Goal: Task Accomplishment & Management: Use online tool/utility

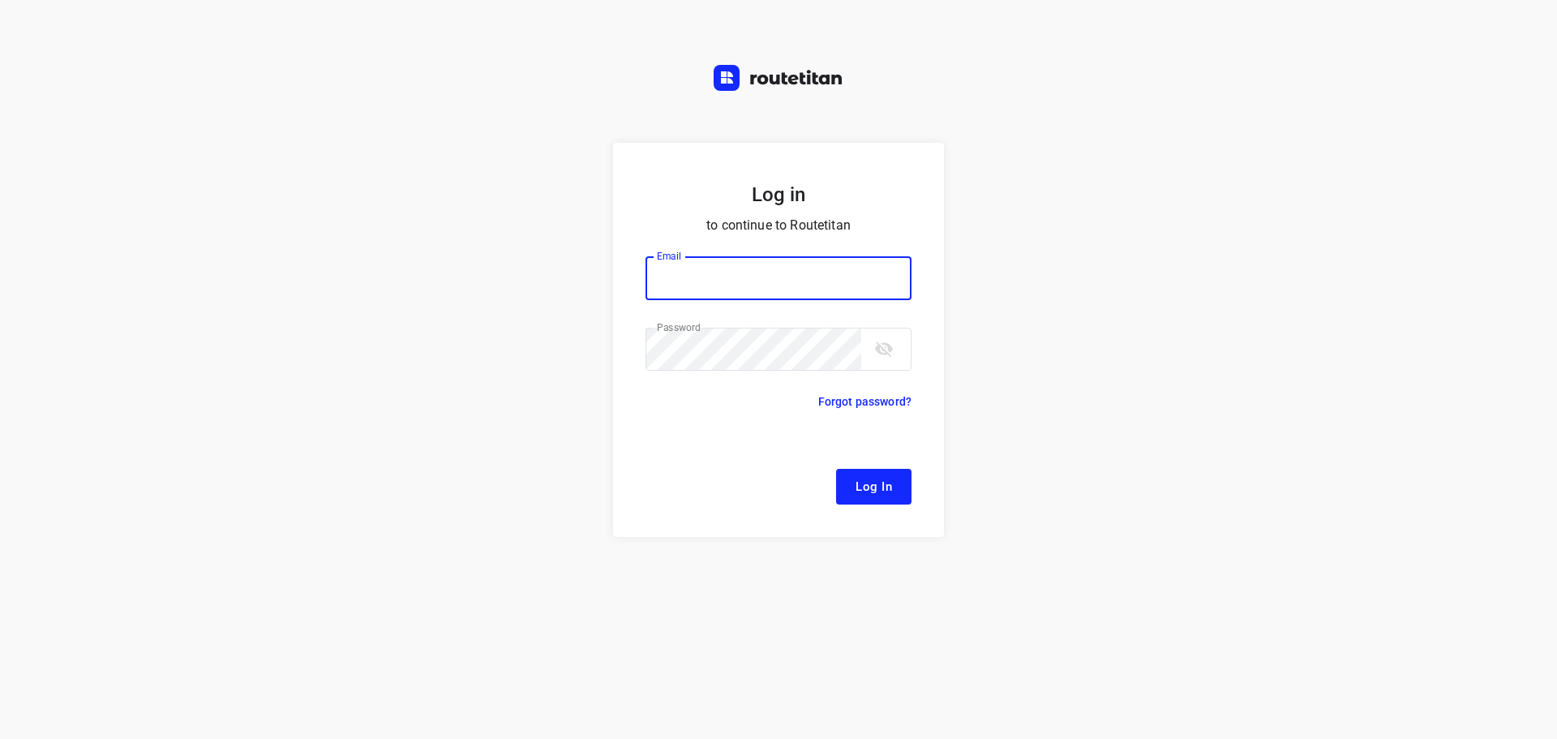
type input "[EMAIL_ADDRESS][DOMAIN_NAME]"
click at [881, 487] on span "Log In" at bounding box center [873, 486] width 36 height 21
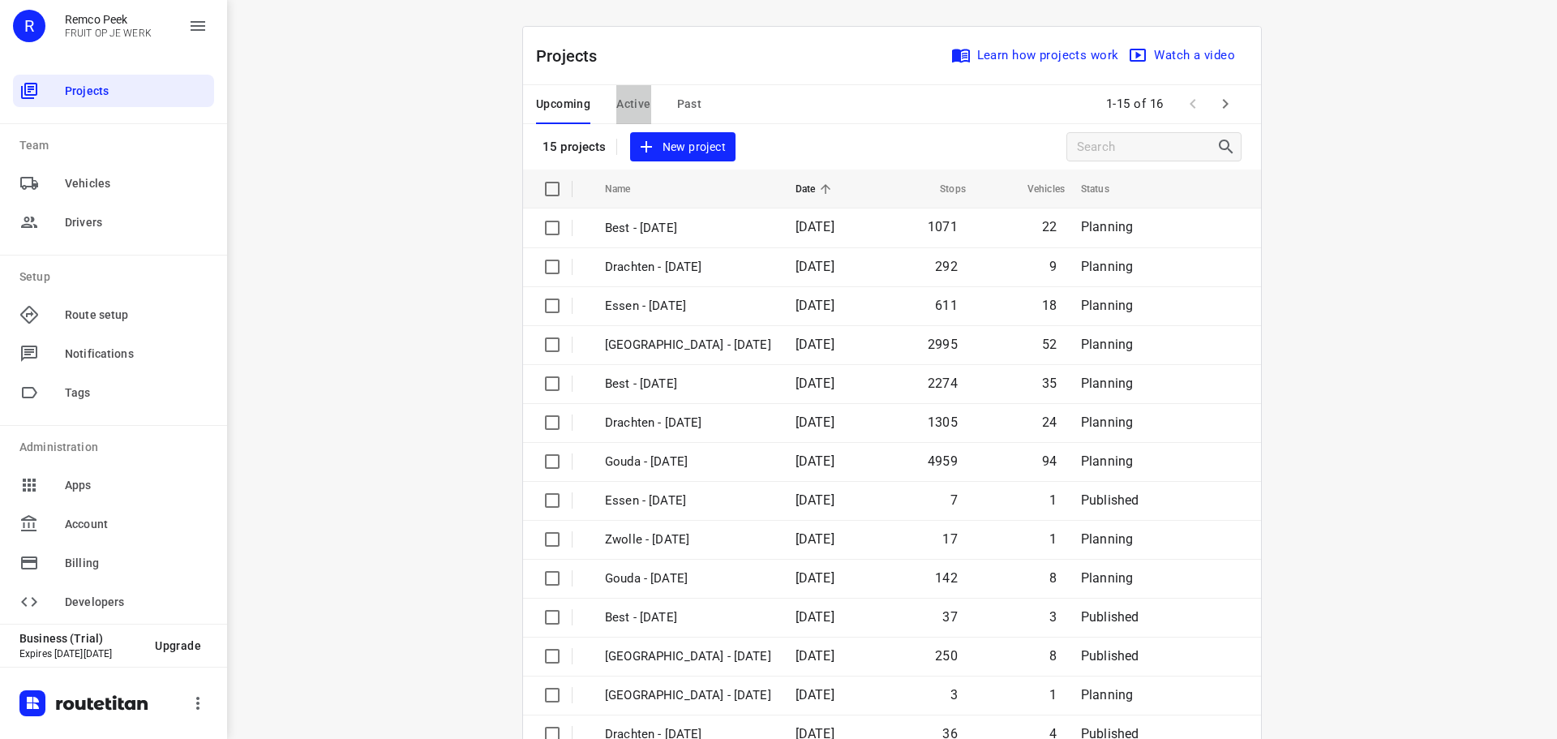
click at [641, 108] on span "Active" at bounding box center [633, 104] width 34 height 20
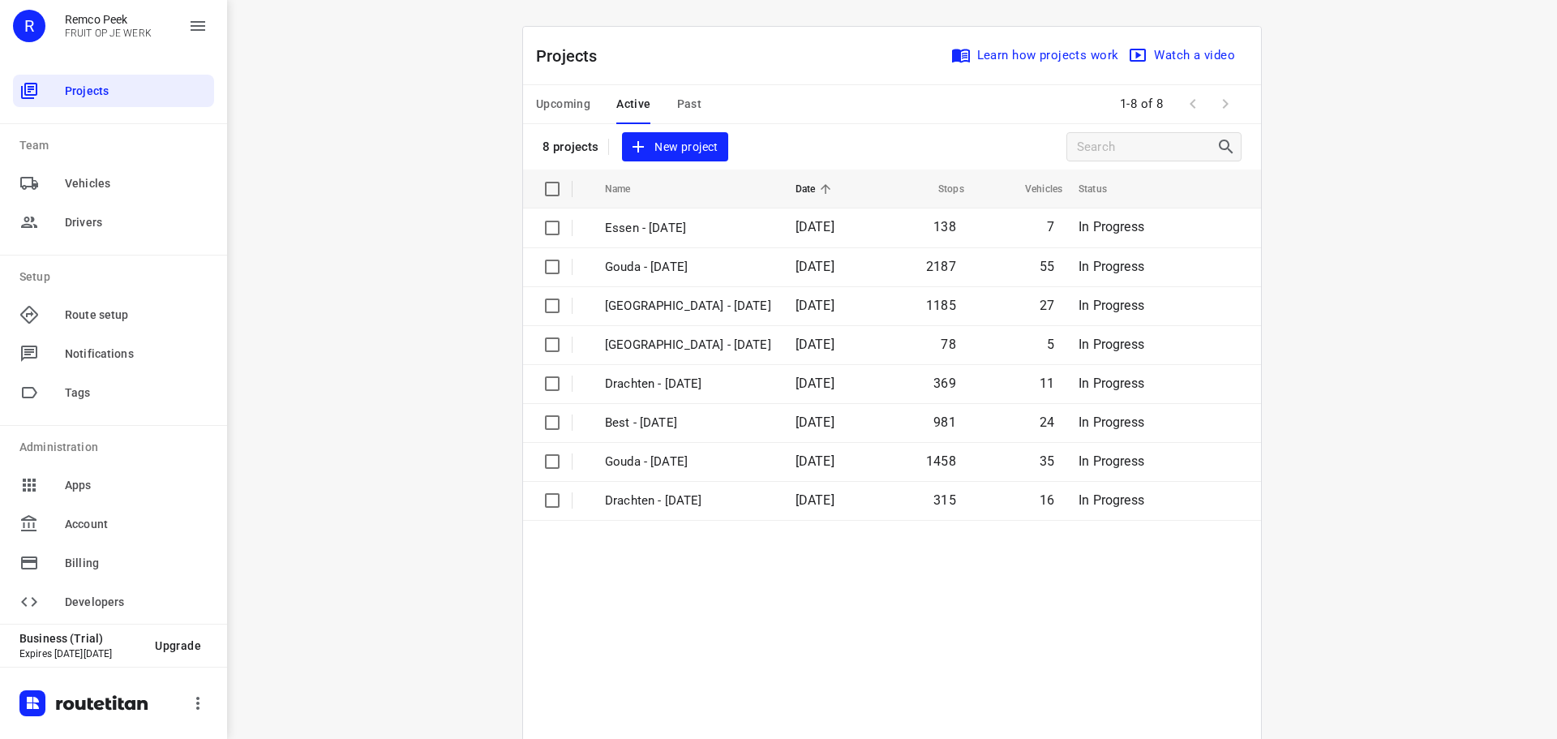
click at [582, 104] on span "Upcoming" at bounding box center [563, 104] width 54 height 20
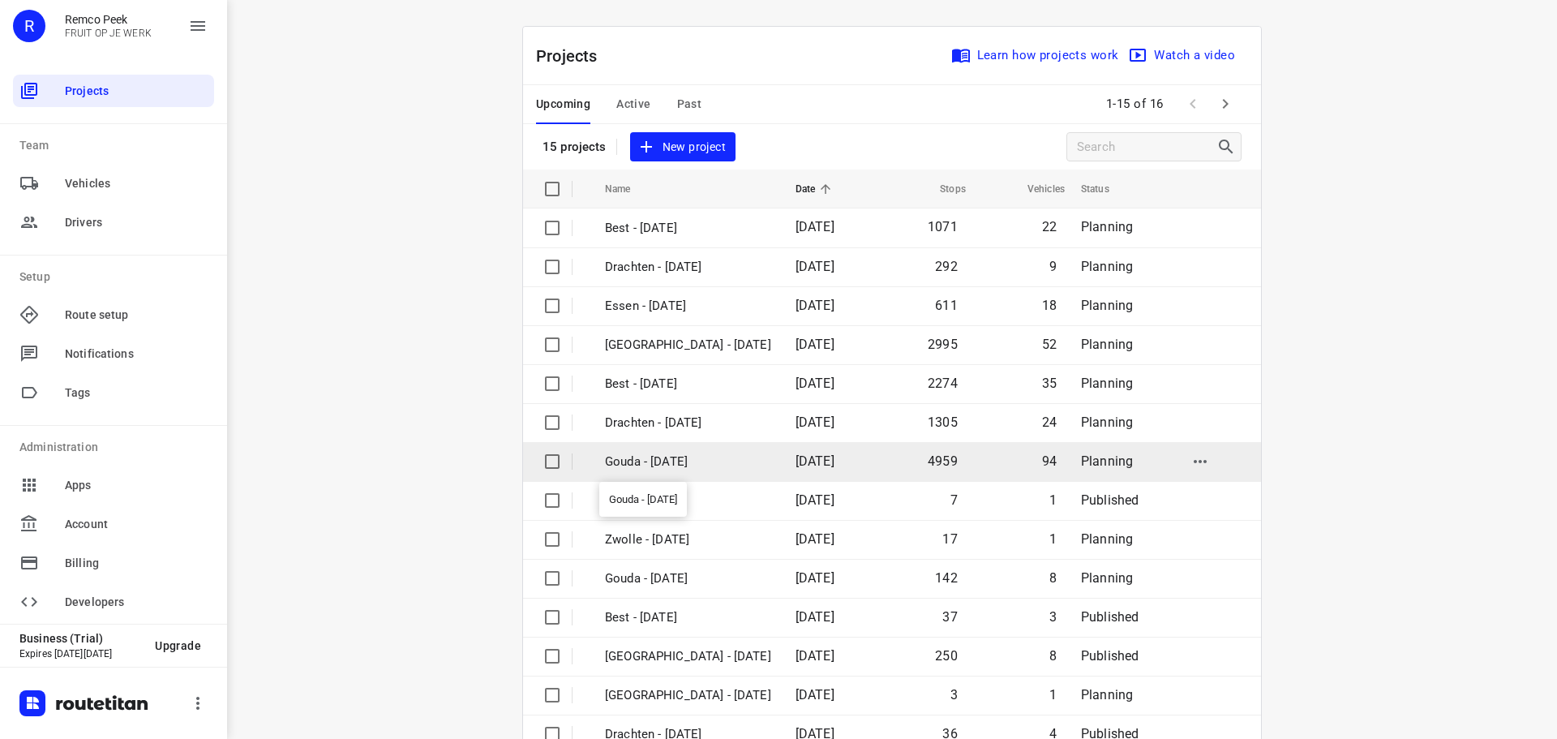
click at [646, 463] on p "Gouda - [DATE]" at bounding box center [688, 461] width 166 height 19
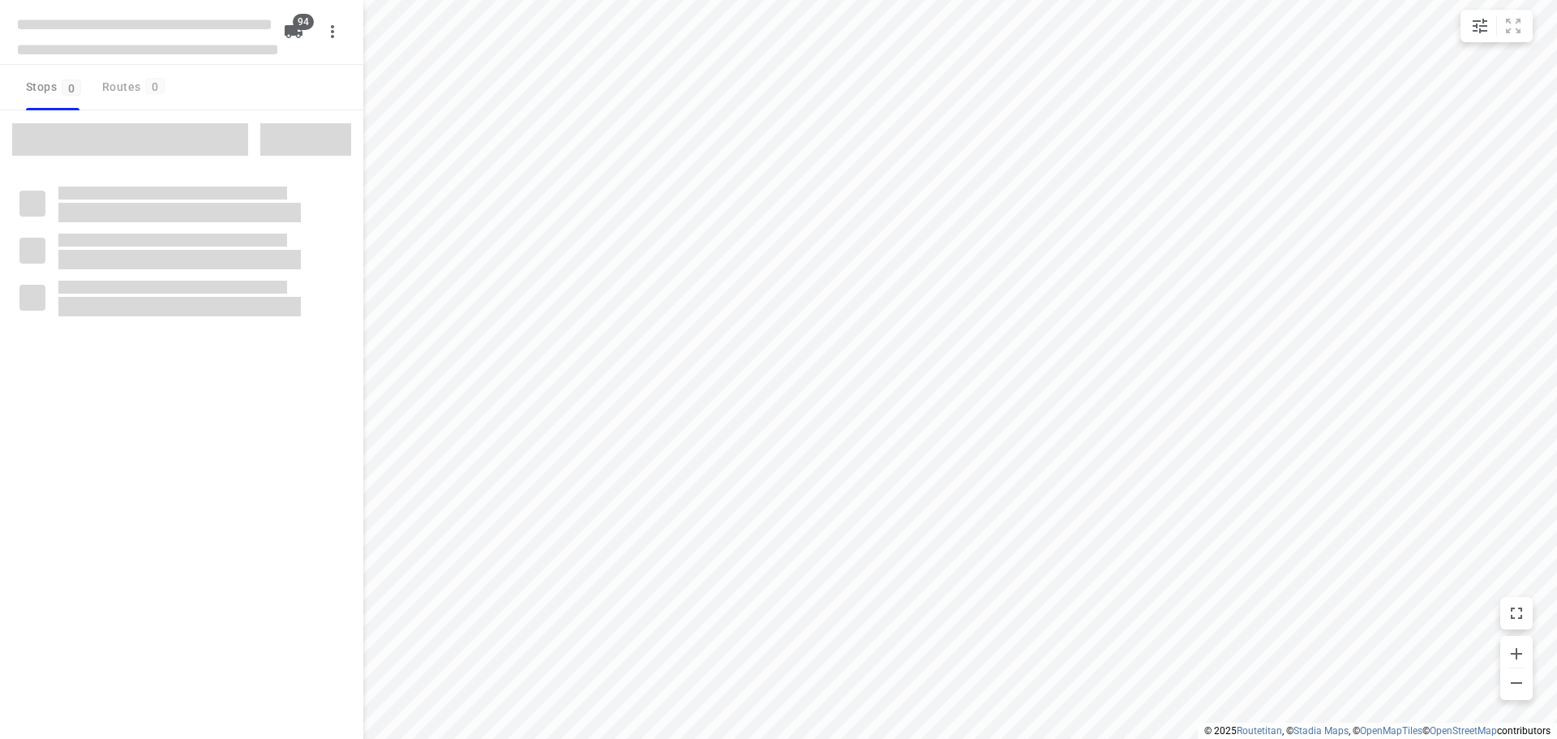
checkbox input "true"
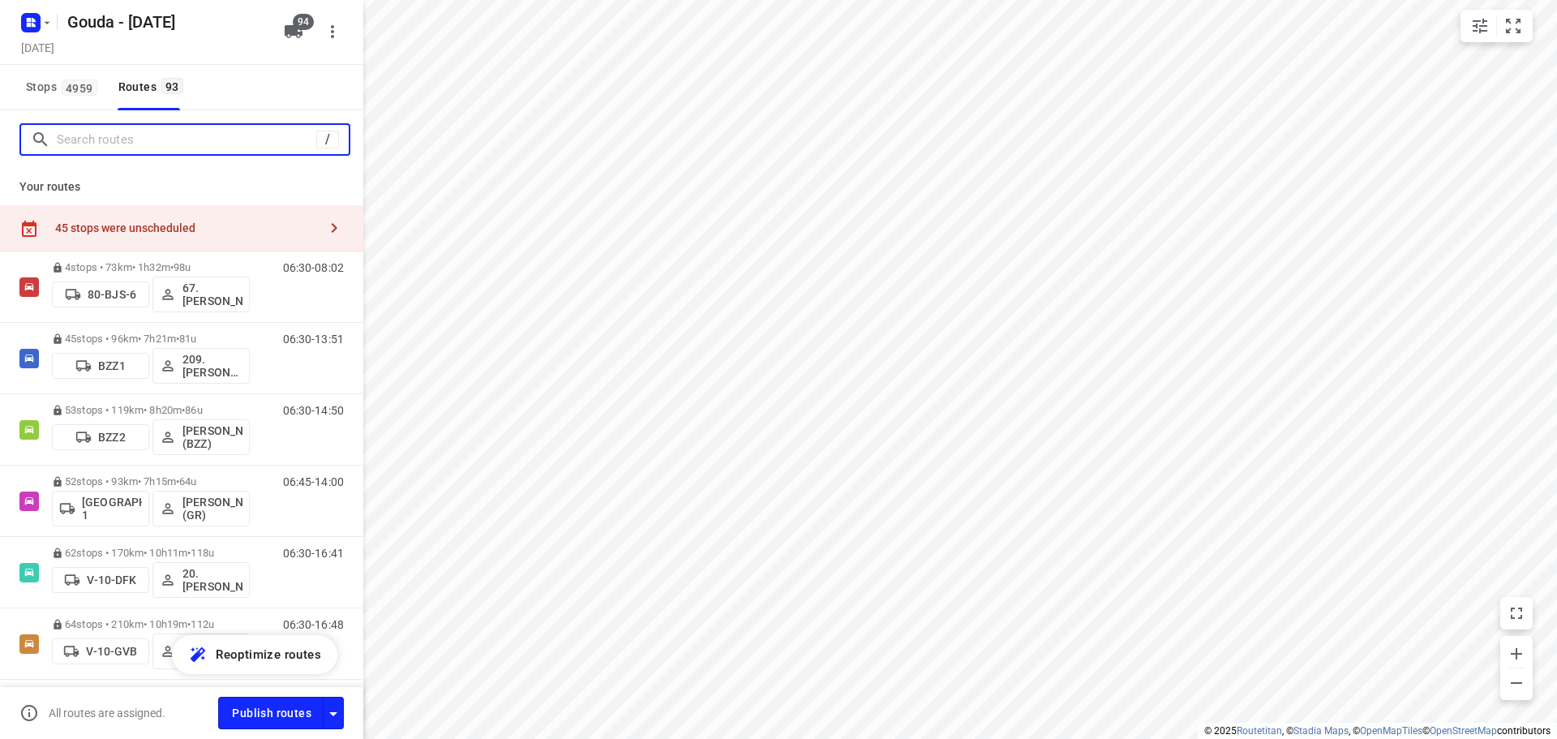
click at [148, 131] on input "Search routes" at bounding box center [186, 139] width 259 height 25
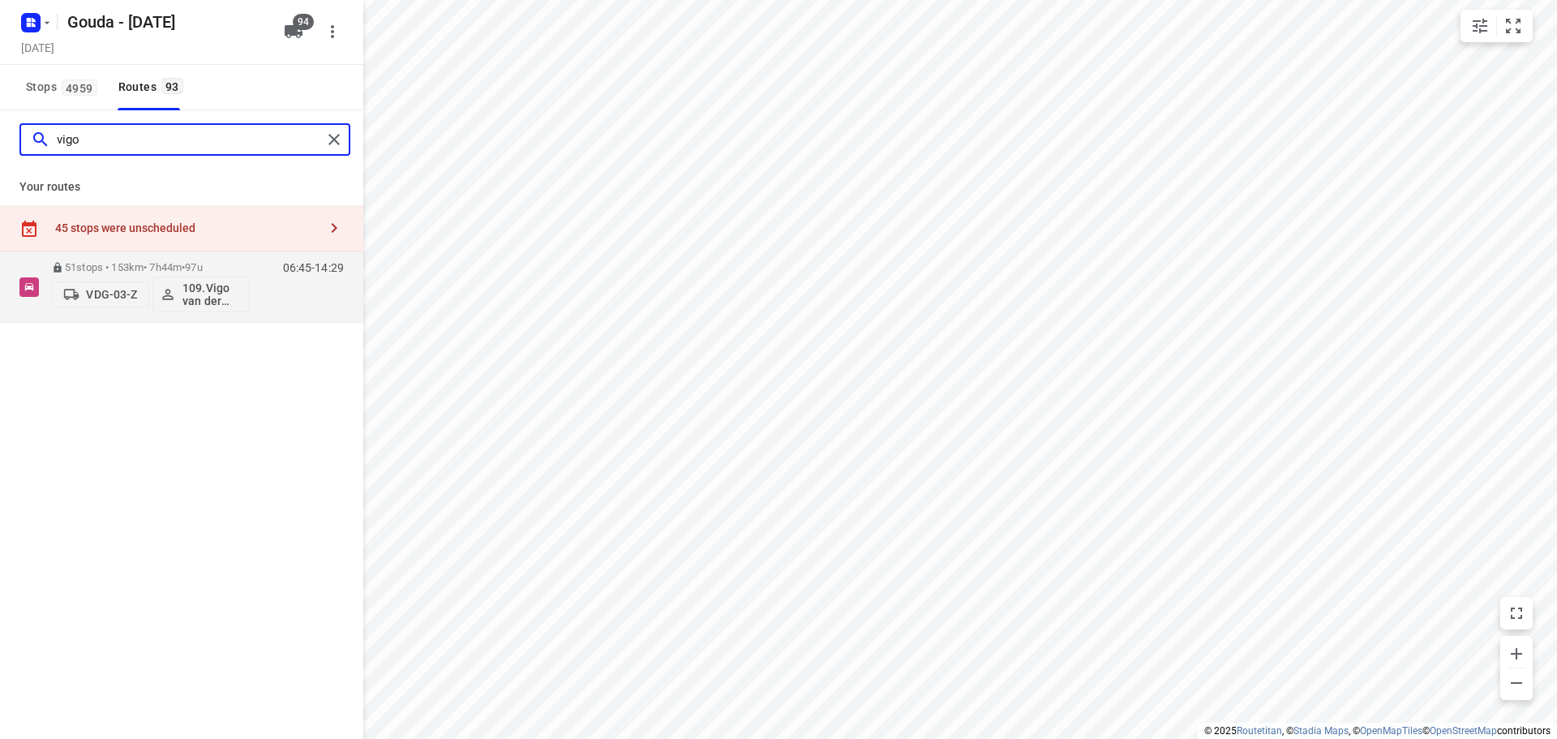
type input "vigo"
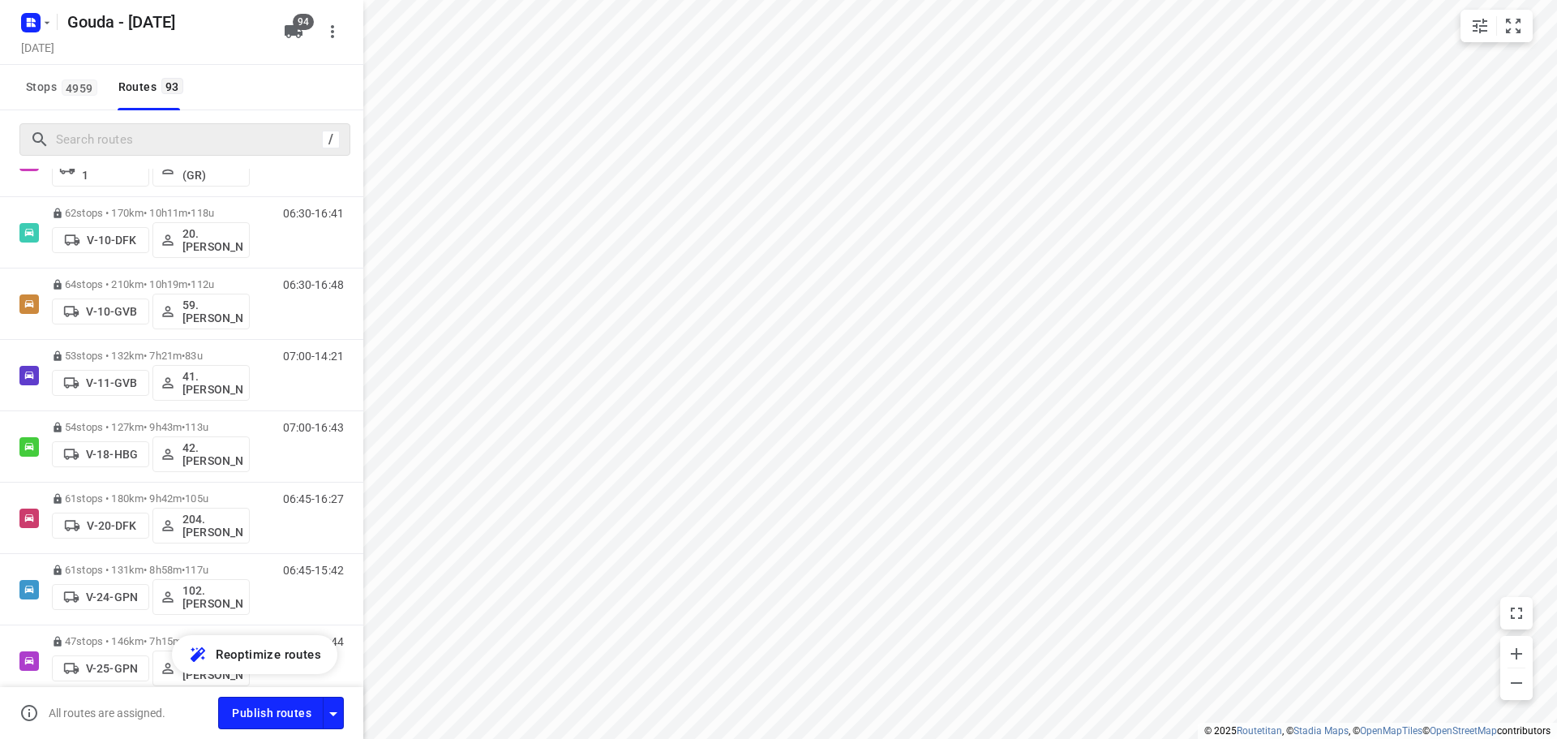
scroll to position [371, 0]
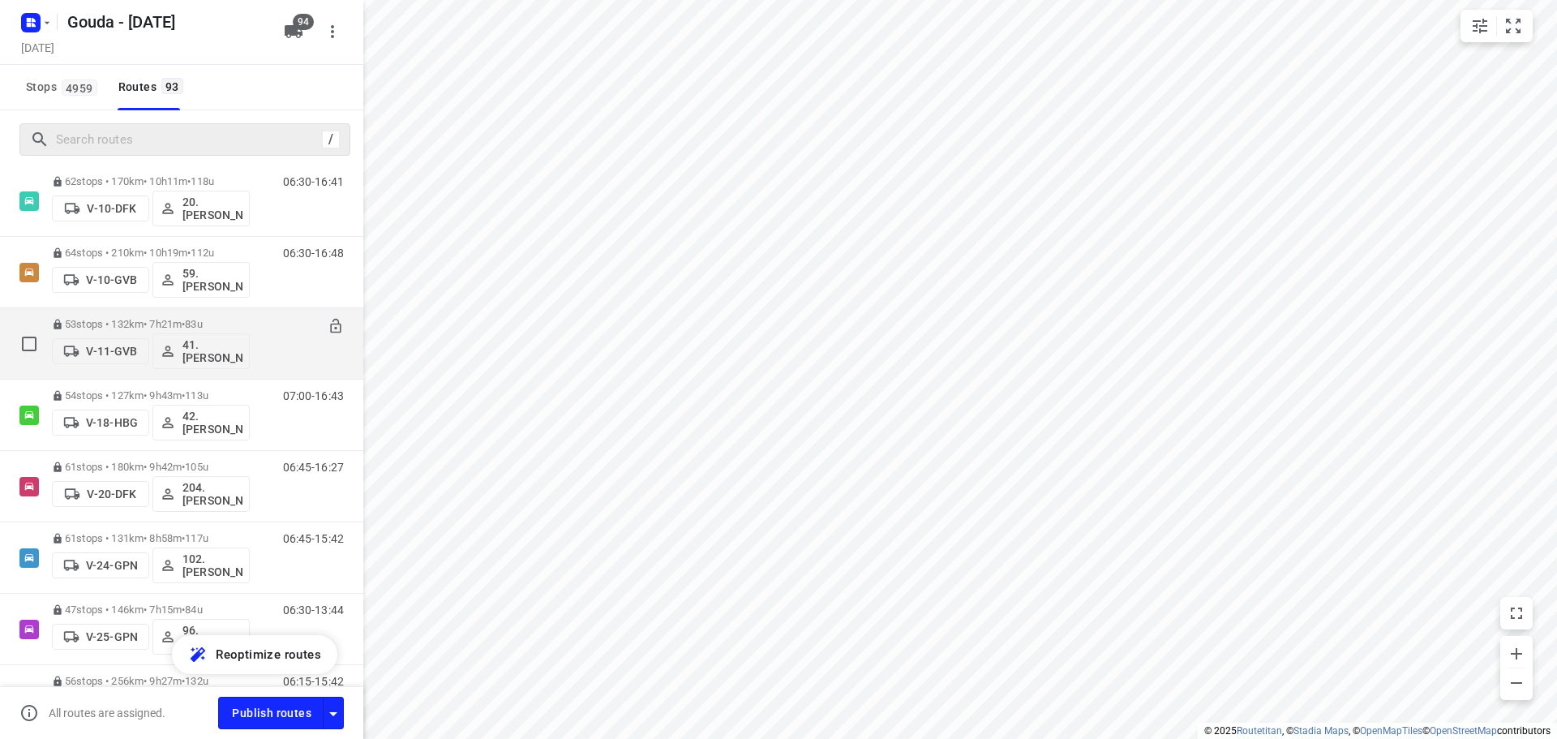
click at [224, 315] on div "53 stops • 132km • 7h21m • 83u V-11-GVB 41.[PERSON_NAME]" at bounding box center [151, 343] width 198 height 67
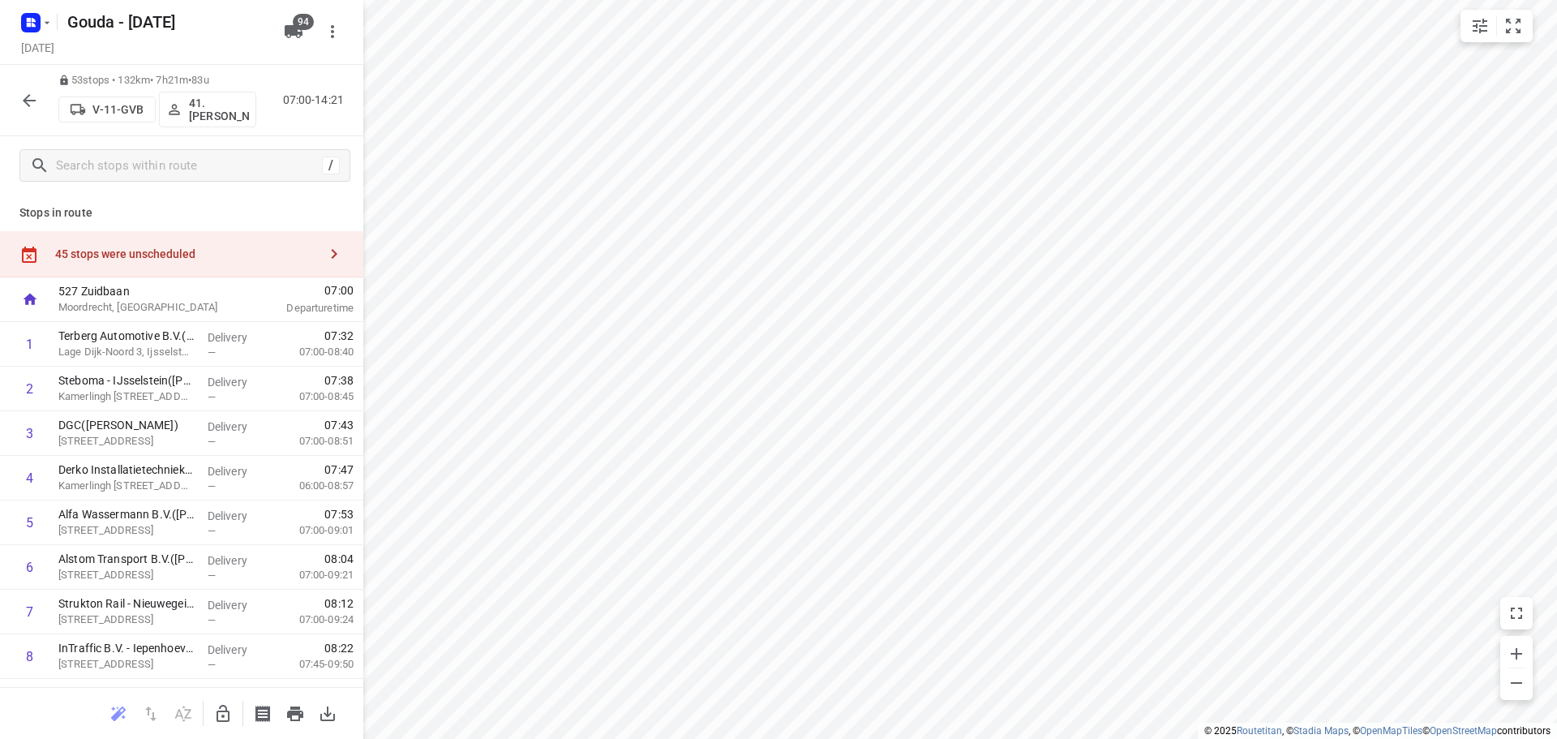
click at [28, 100] on icon "button" at bounding box center [29, 100] width 13 height 13
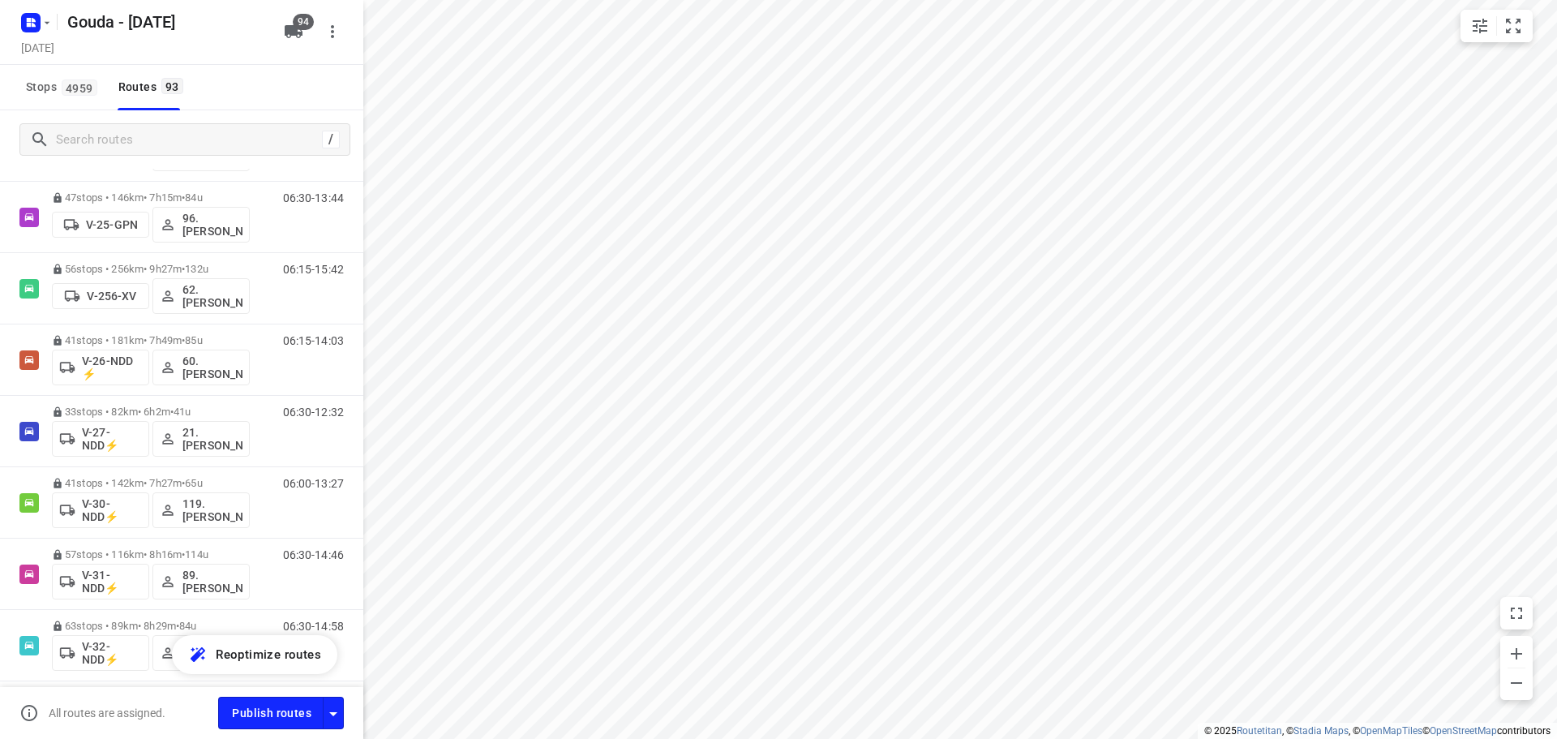
scroll to position [794, 0]
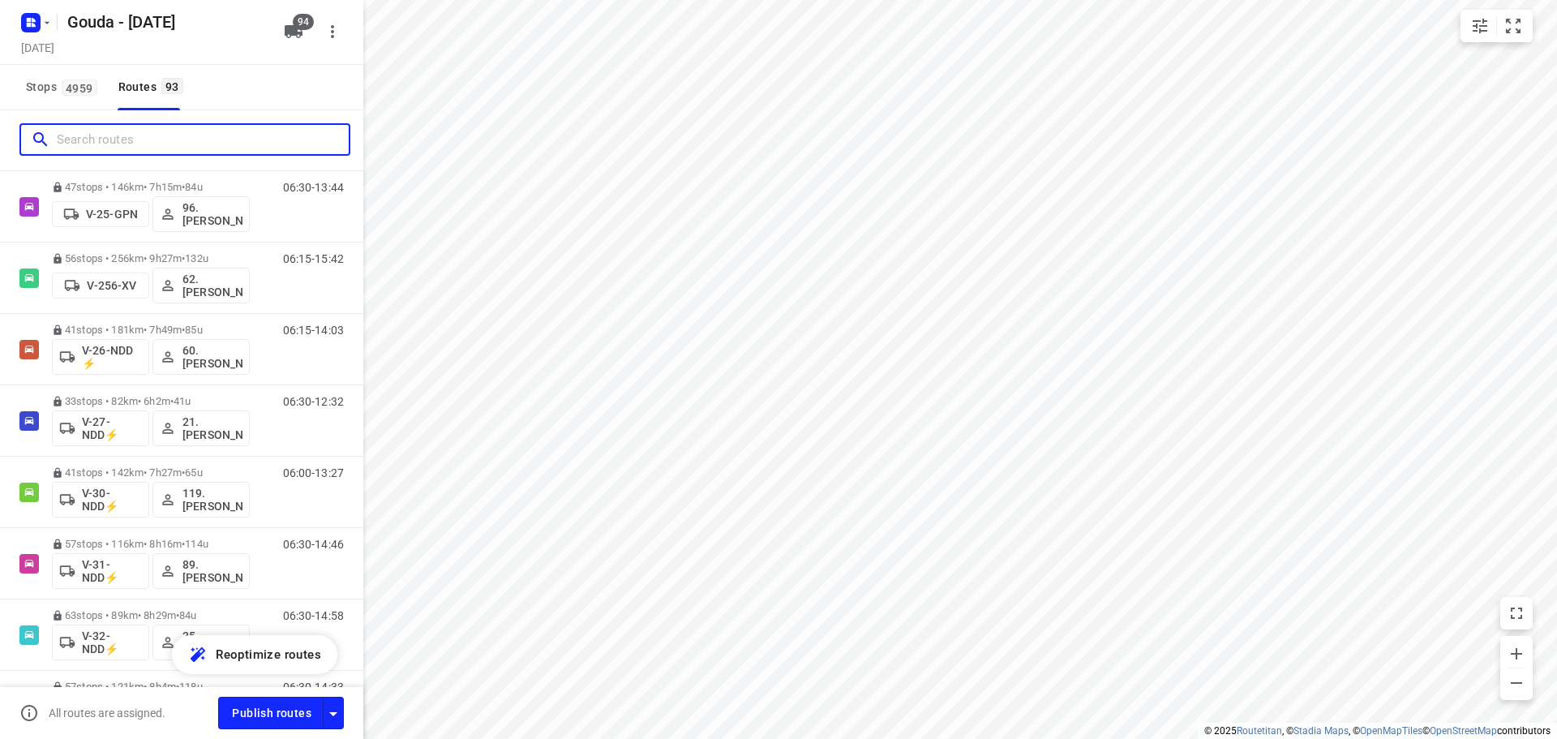
click at [163, 144] on input "Search routes" at bounding box center [203, 139] width 292 height 25
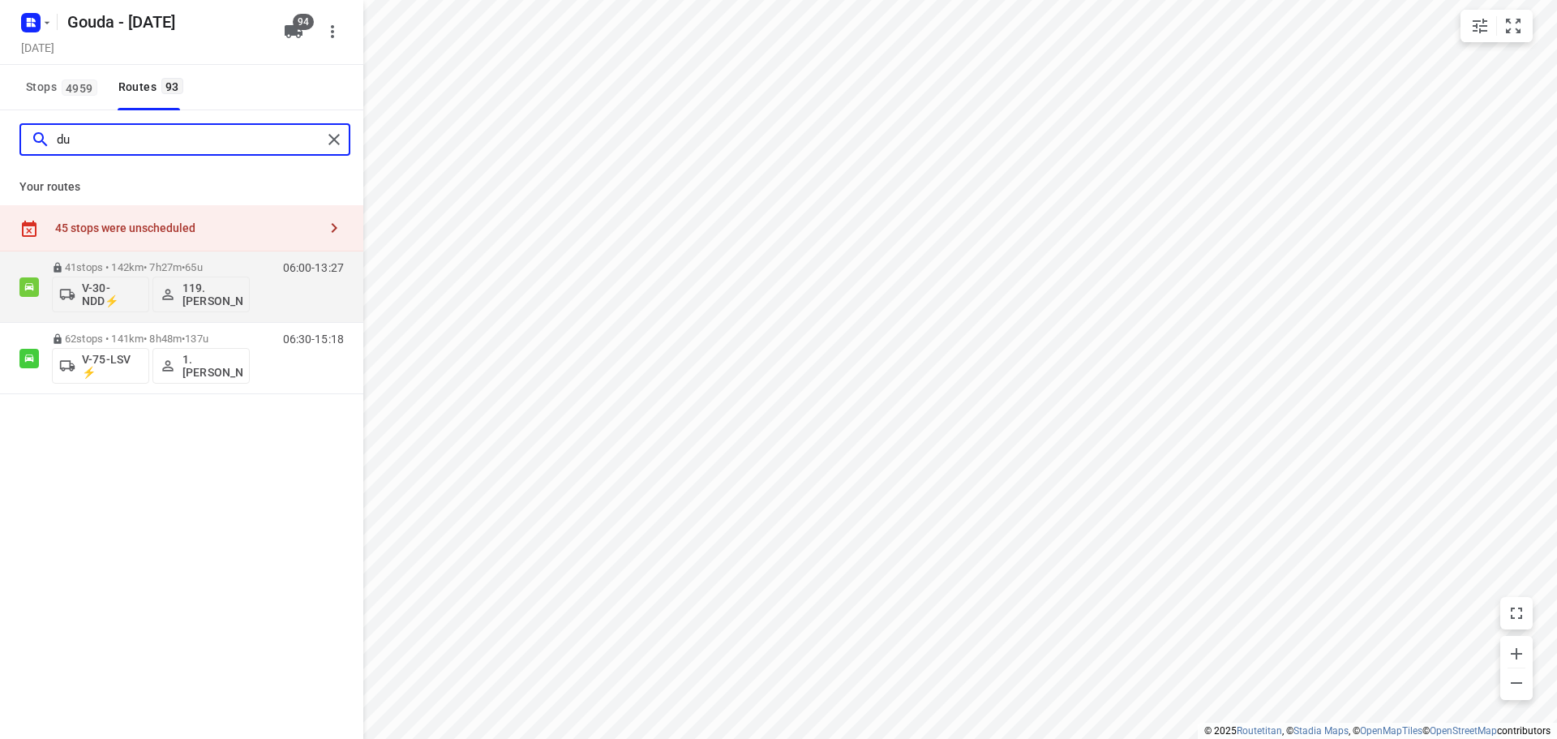
scroll to position [0, 0]
type input "dulk"
click at [159, 144] on input "dulk" at bounding box center [189, 139] width 265 height 25
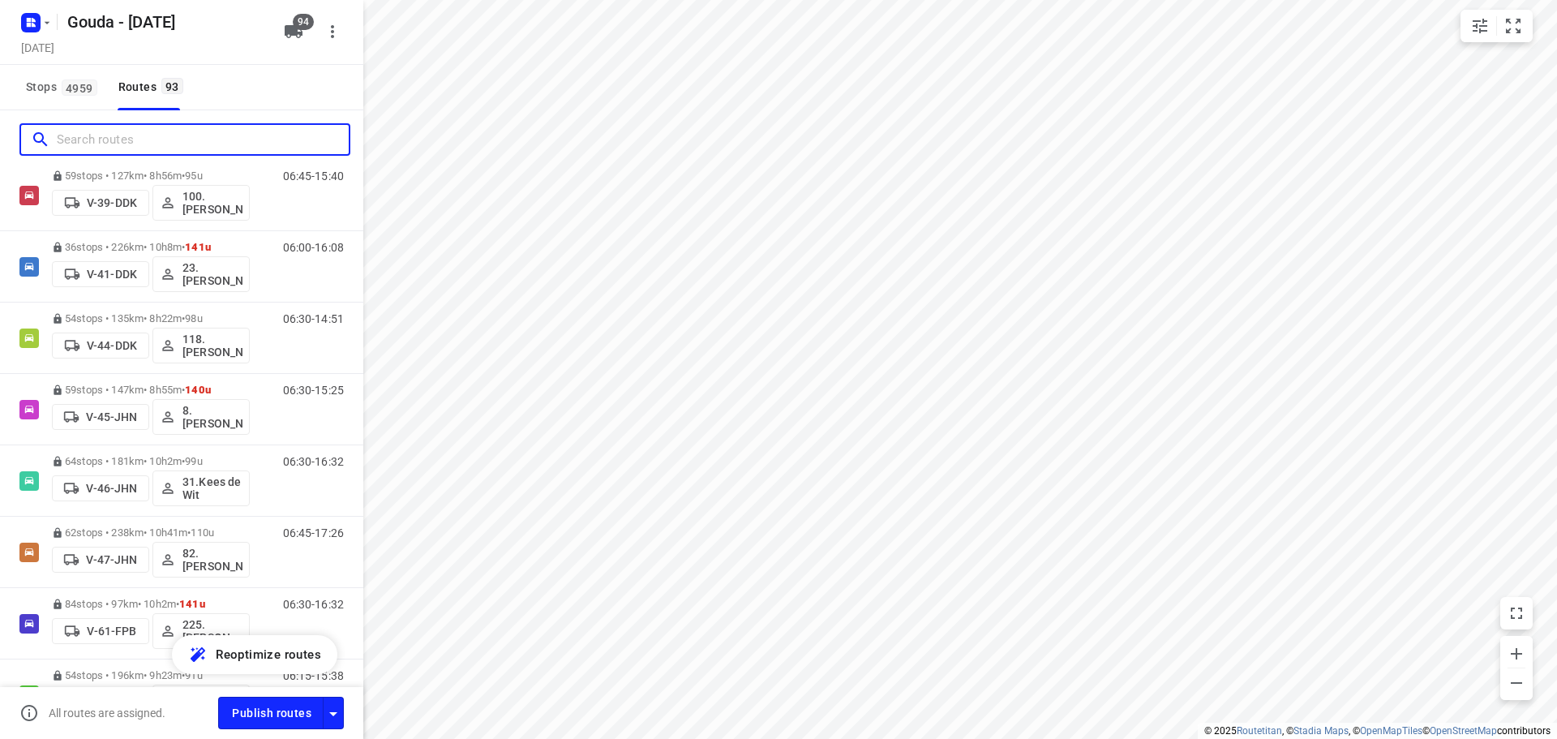
scroll to position [1460, 0]
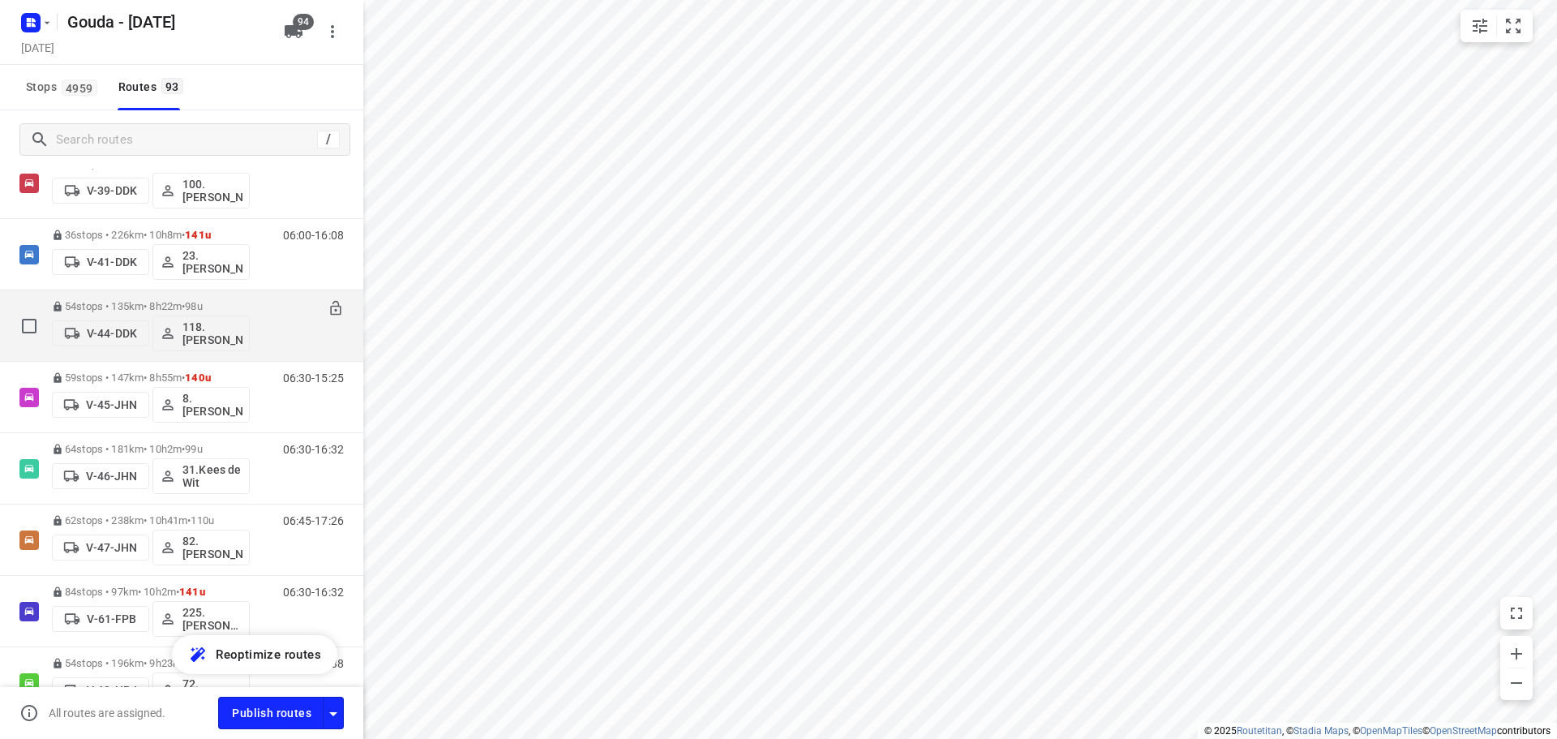
click at [133, 308] on p "54 stops • 135km • 8h22m • 98u" at bounding box center [151, 306] width 198 height 12
